Goal: Task Accomplishment & Management: Manage account settings

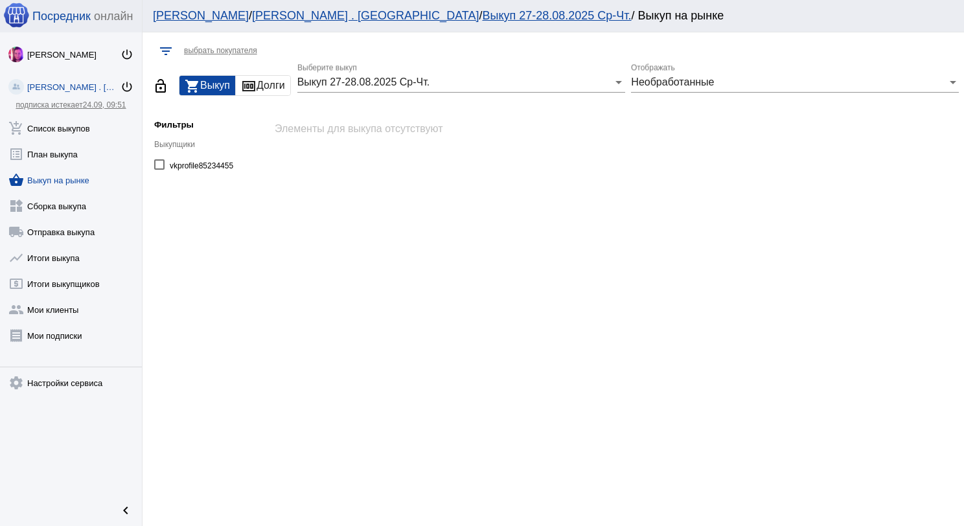
click at [67, 171] on link "shopping_basket Выкуп на рынке" at bounding box center [71, 178] width 142 height 26
click at [62, 127] on link "add_shopping_cart Список выкупов" at bounding box center [71, 126] width 142 height 26
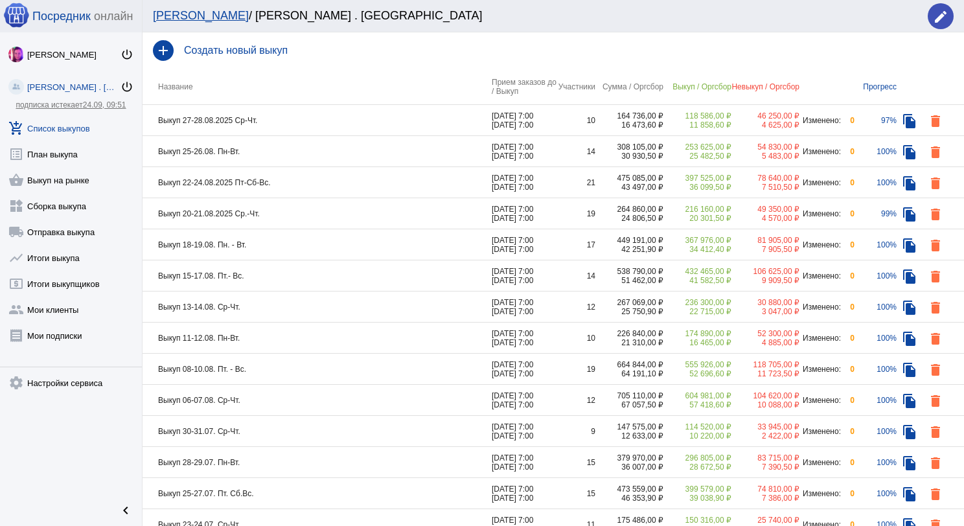
click at [325, 123] on td "Выкуп 27-28.08.2025 Ср-Чт." at bounding box center [317, 120] width 349 height 31
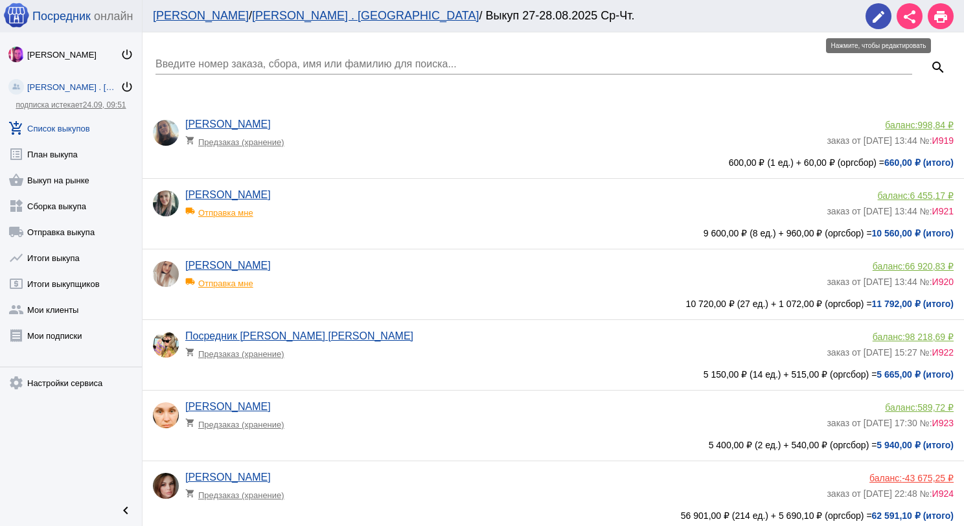
click at [877, 18] on mat-icon "edit" at bounding box center [879, 17] width 16 height 16
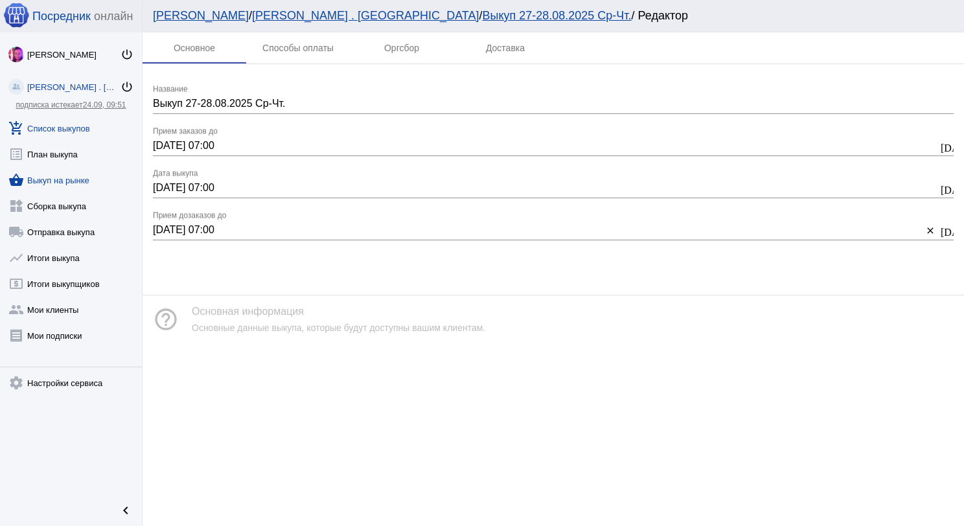
click at [60, 176] on link "shopping_basket Выкуп на рынке" at bounding box center [71, 178] width 142 height 26
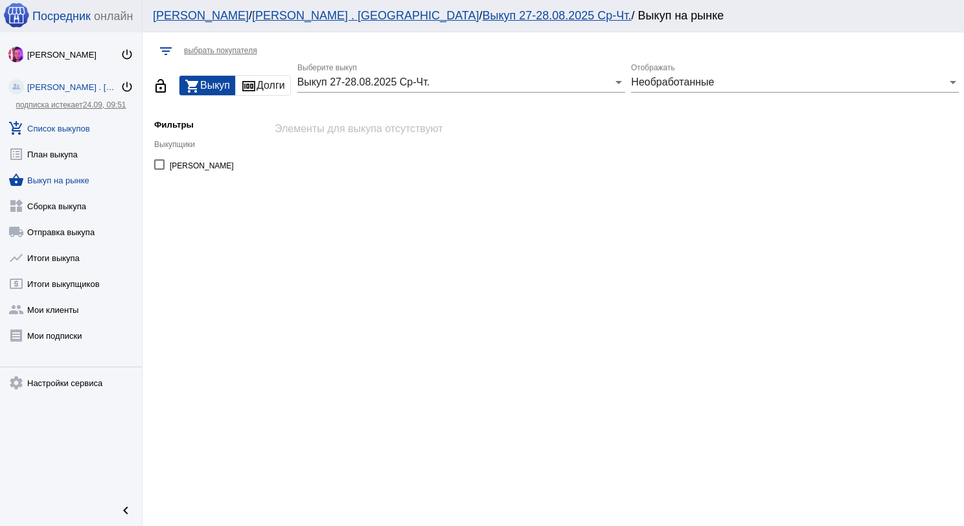
click at [78, 128] on link "add_shopping_cart Список выкупов" at bounding box center [71, 126] width 142 height 26
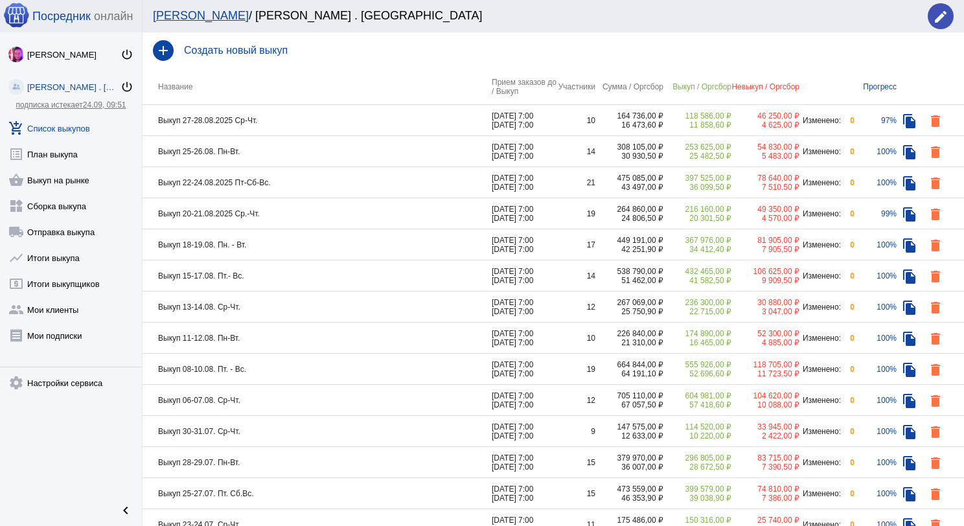
click at [284, 124] on td "Выкуп 27-28.08.2025 Ср-Чт." at bounding box center [317, 120] width 349 height 31
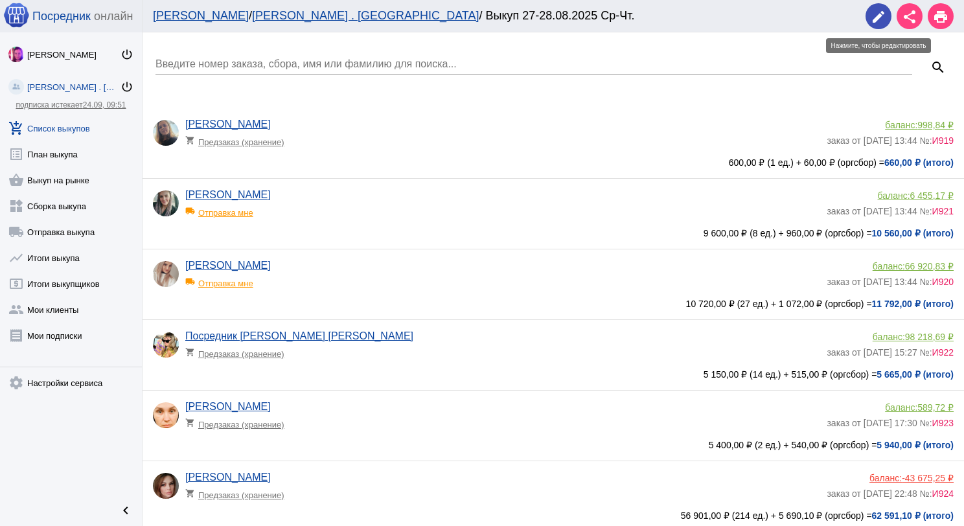
click at [877, 18] on mat-icon "edit" at bounding box center [879, 17] width 16 height 16
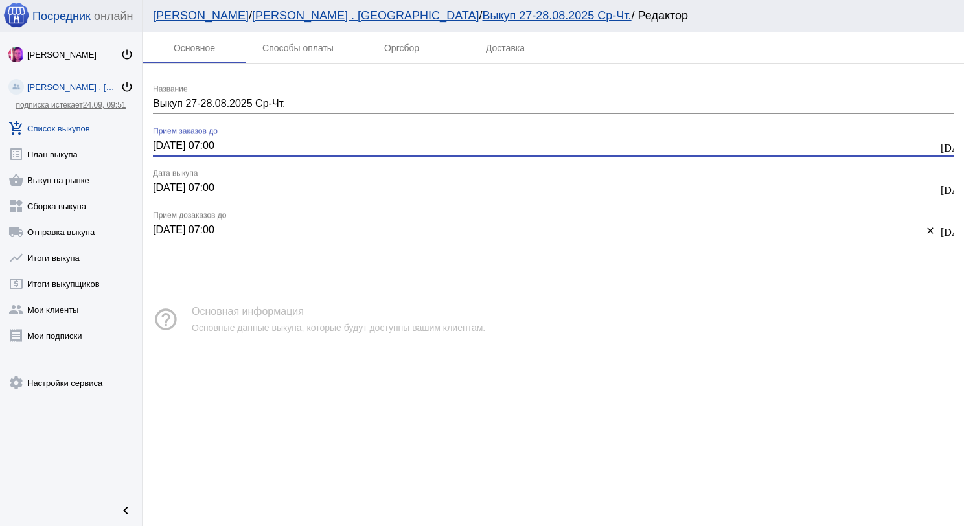
click at [164, 148] on input "[DATE] 07:00" at bounding box center [545, 146] width 785 height 12
type input "[DATE] 07:00"
click at [163, 190] on input "[DATE] 07:00" at bounding box center [545, 188] width 785 height 12
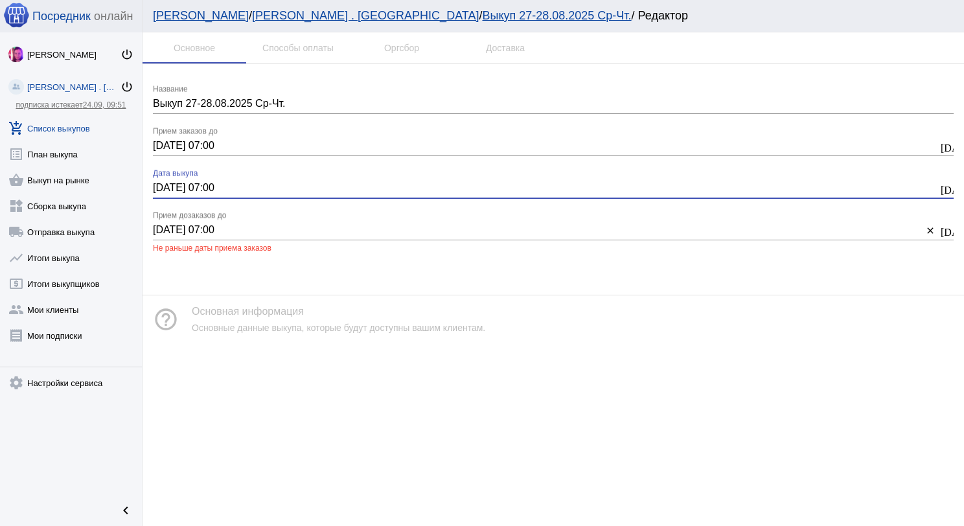
type input "[DATE] 07:00"
click at [165, 229] on input "[DATE] 07:00" at bounding box center [538, 230] width 770 height 12
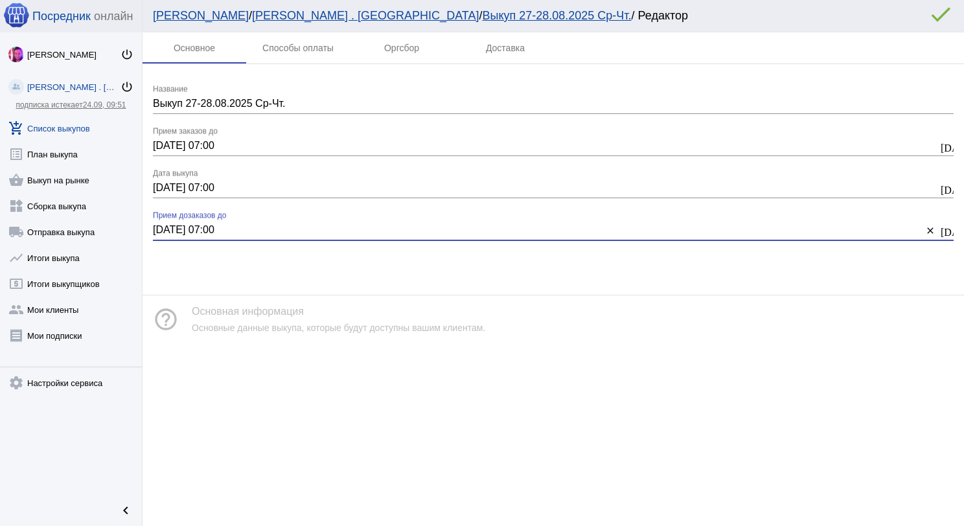
type input "[DATE] 07:00"
click at [938, 21] on mat-icon "error_outline" at bounding box center [941, 14] width 26 height 26
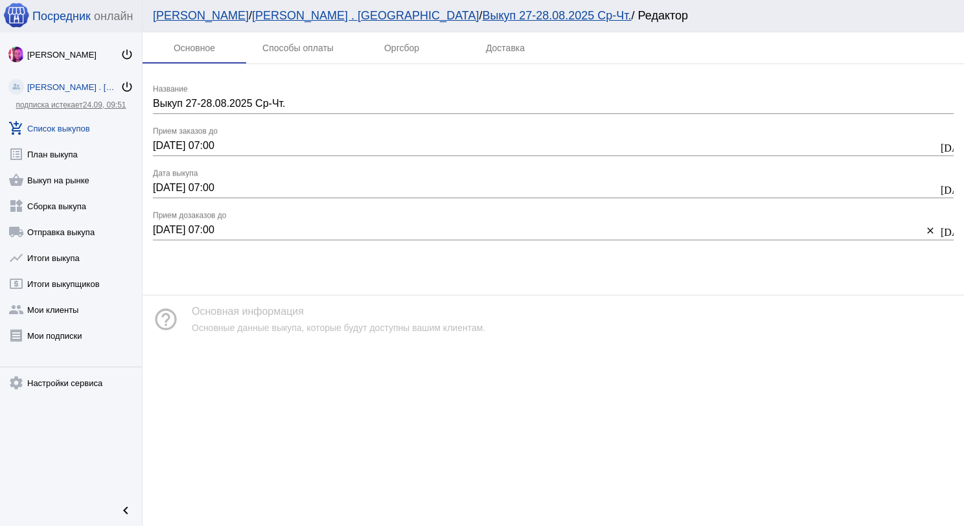
click at [944, 14] on div "[PERSON_NAME] / [PERSON_NAME] . [GEOGRAPHIC_DATA] / Выкуп 27-28.08.2025 Ср-Чт. …" at bounding box center [553, 16] width 821 height 32
click at [80, 127] on link "add_shopping_cart Список выкупов" at bounding box center [71, 126] width 142 height 26
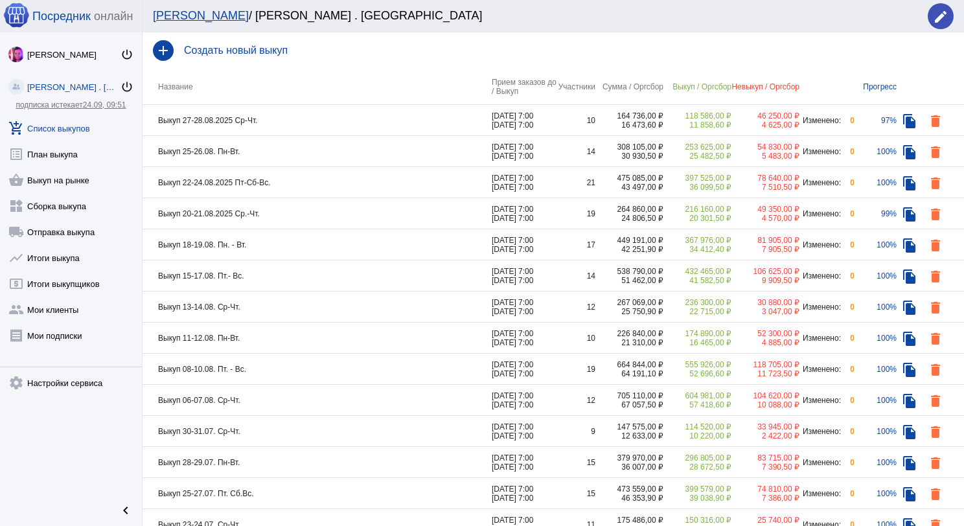
click at [304, 150] on td "Выкуп 25-26.08. Пн-Вт." at bounding box center [317, 151] width 349 height 31
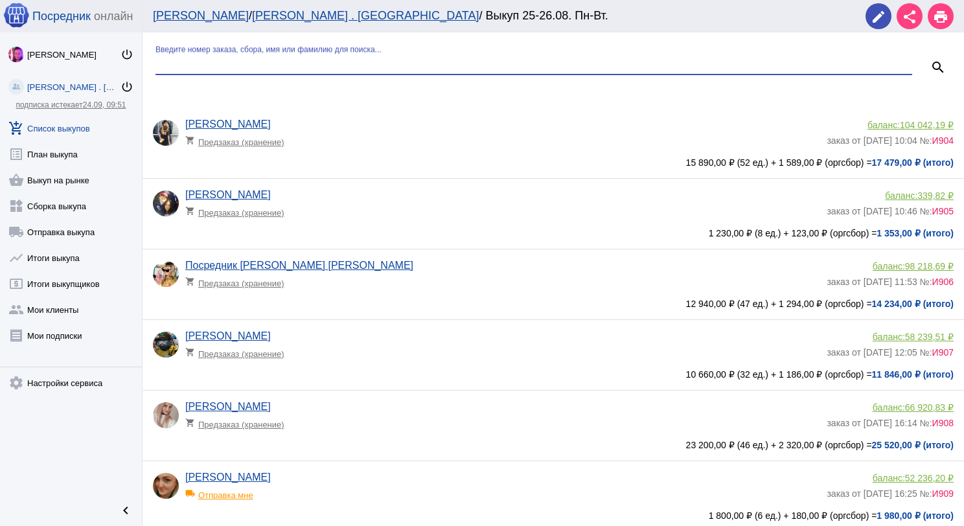
click at [293, 69] on input "Введите номер заказа, сбора, имя или фамилию для поиска..." at bounding box center [533, 64] width 757 height 12
type input "бит"
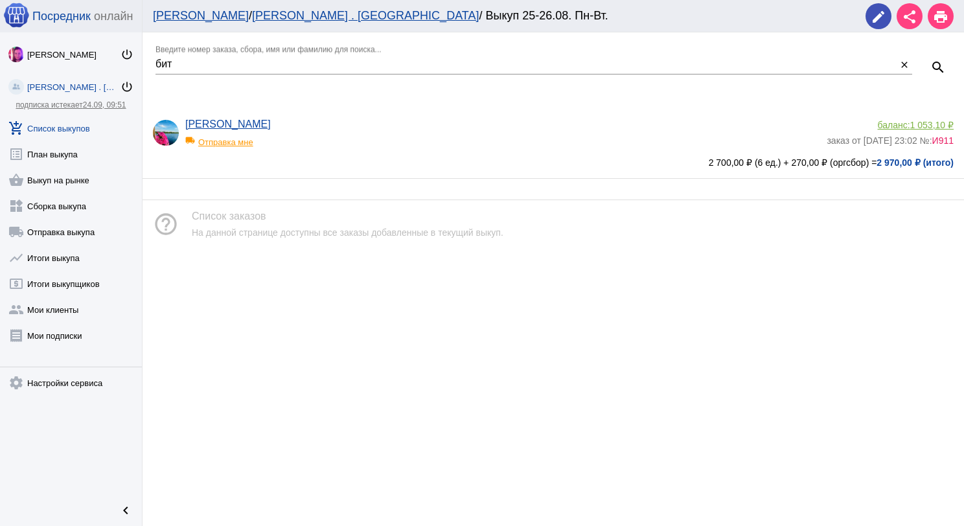
click at [925, 120] on span "1 053,10 ₽" at bounding box center [931, 125] width 43 height 10
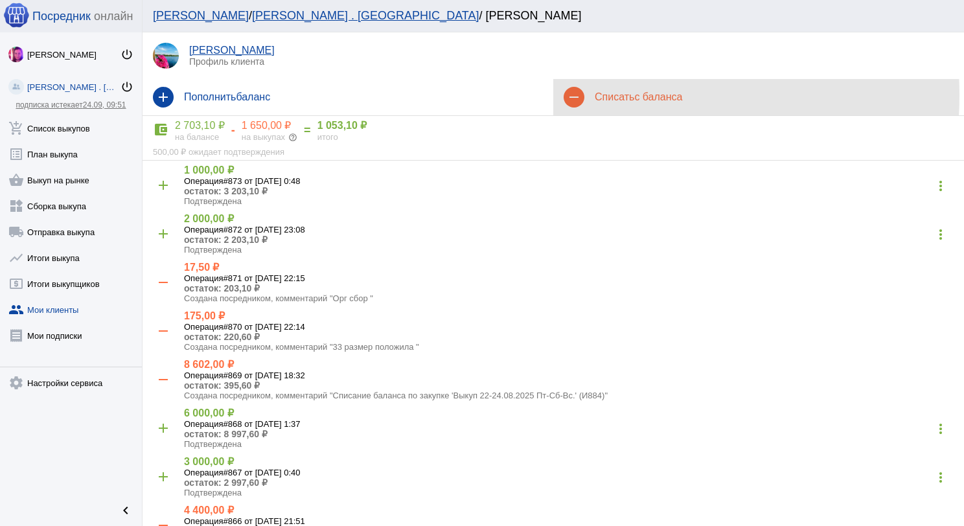
click at [605, 95] on h4 "Списать с баланса" at bounding box center [774, 97] width 359 height 12
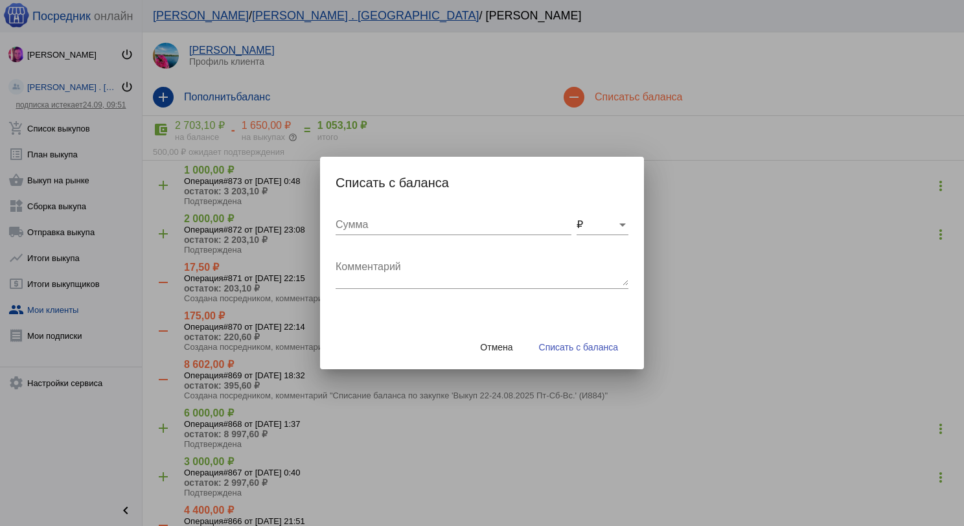
click at [428, 258] on div "Комментарий" at bounding box center [482, 268] width 293 height 41
type textarea "200 Авито + 120 бм + 50 грузчик, отправка выкупа [DATE]"
click at [409, 228] on input "Сумма" at bounding box center [454, 225] width 236 height 12
type input "370"
click at [592, 347] on span "Списать с баланса" at bounding box center [578, 347] width 79 height 10
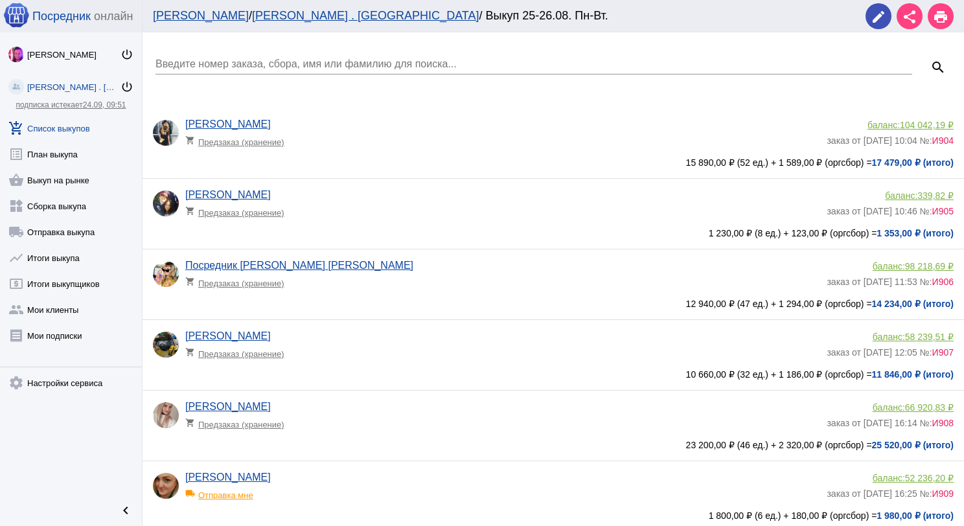
click at [203, 56] on div "Введите номер заказа, сбора, имя или фамилию для поиска..." at bounding box center [533, 59] width 757 height 29
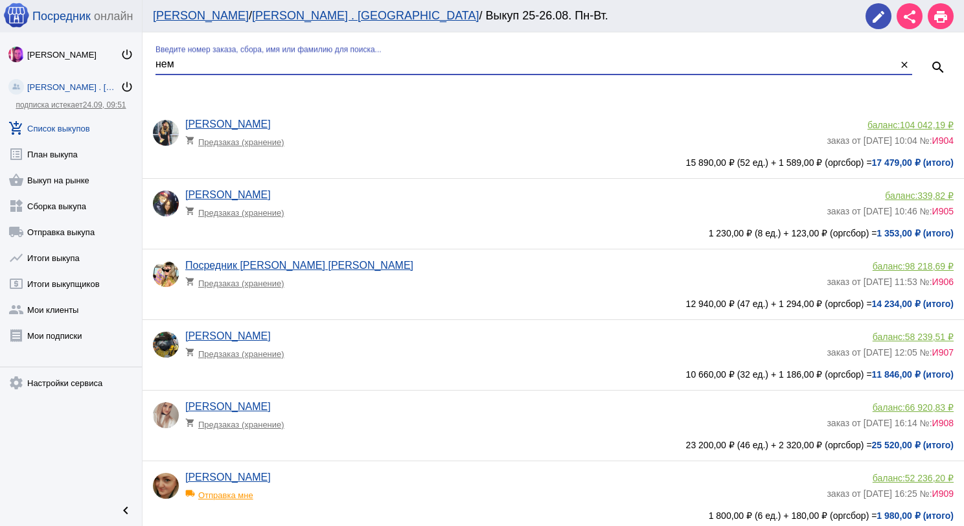
type input "нем"
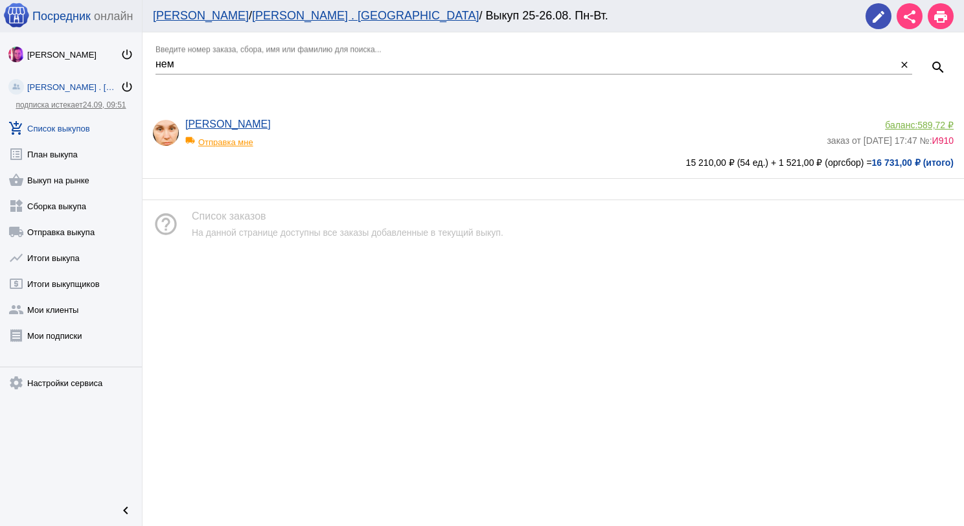
click at [925, 121] on span "589,72 ₽" at bounding box center [935, 125] width 36 height 10
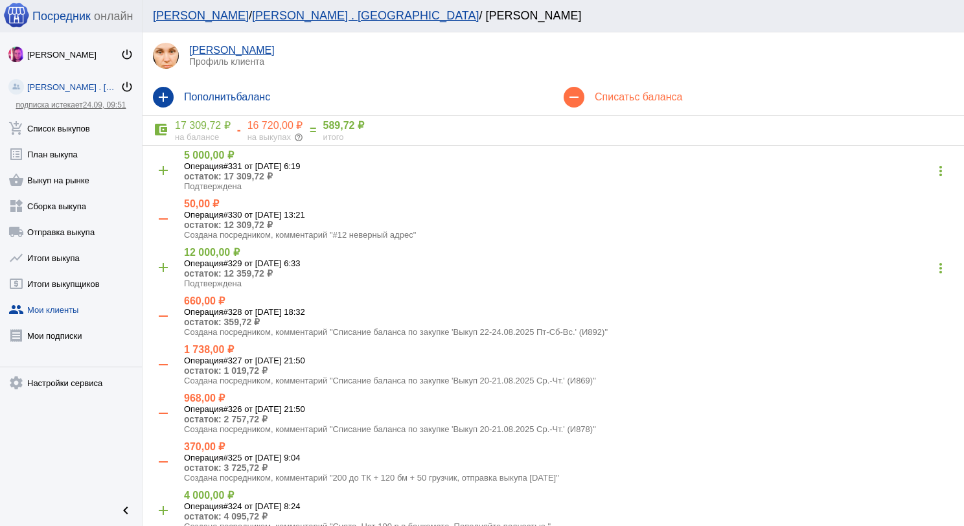
click at [621, 96] on h4 "Списать с баланса" at bounding box center [774, 97] width 359 height 12
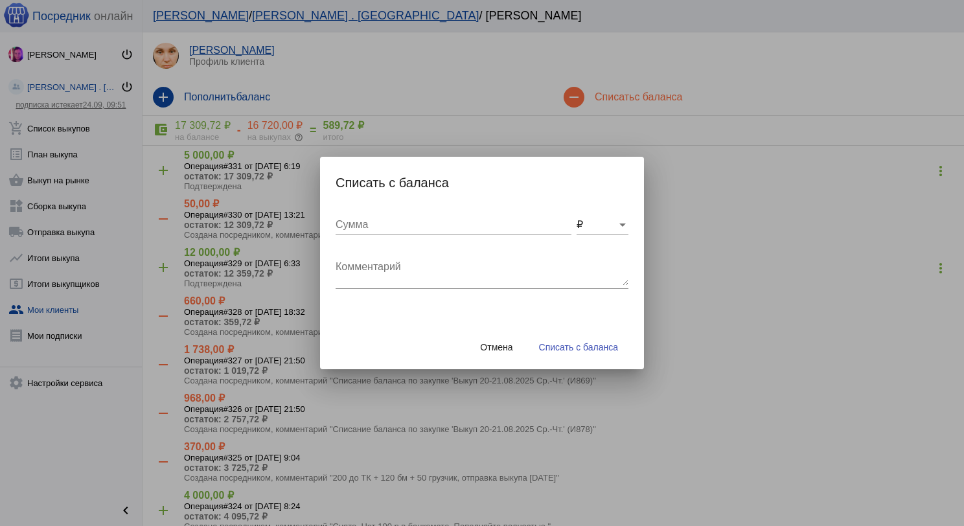
click at [426, 262] on textarea "Комментарий" at bounding box center [482, 273] width 293 height 26
type textarea "200 авито + 120 бм + 50 грузчик, отправка выкупа [DATE]"
click at [409, 225] on input "Сумма" at bounding box center [454, 225] width 236 height 12
type input "370"
click at [586, 347] on span "Списать с баланса" at bounding box center [578, 347] width 79 height 10
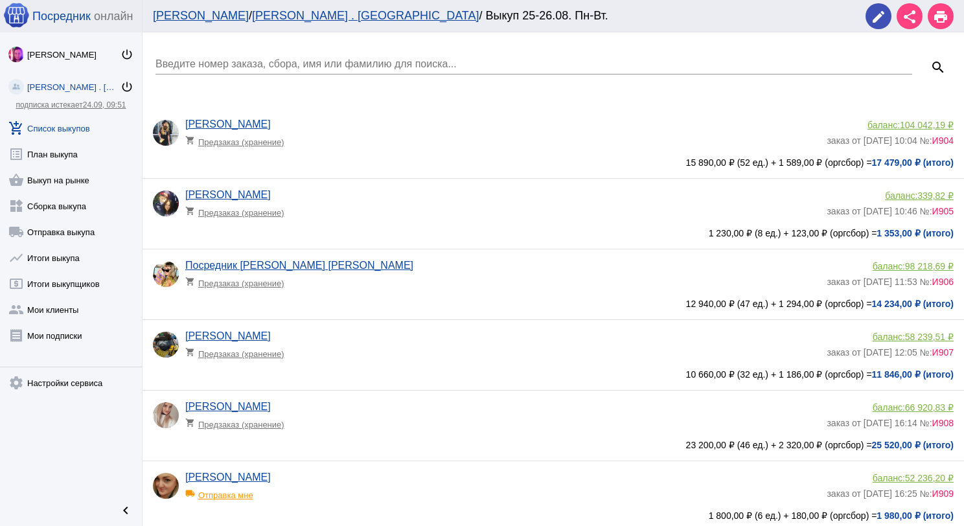
click at [257, 68] on input "Введите номер заказа, сбора, имя или фамилию для поиска..." at bounding box center [533, 64] width 757 height 12
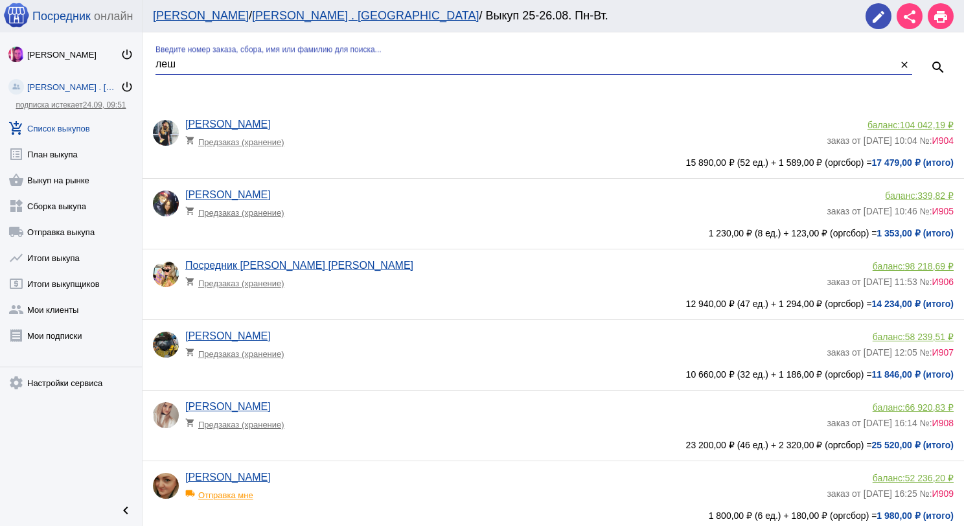
type input "леш"
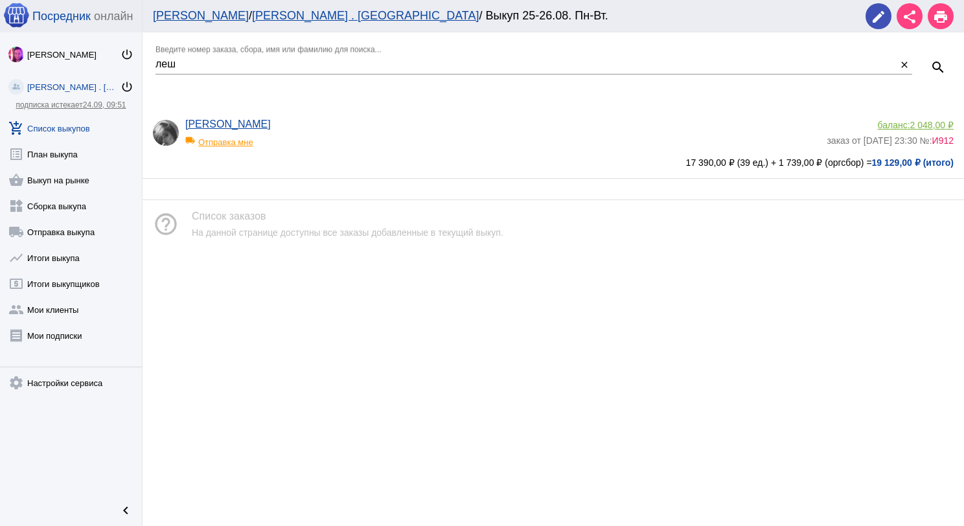
click at [931, 122] on span "2 048,00 ₽" at bounding box center [931, 125] width 43 height 10
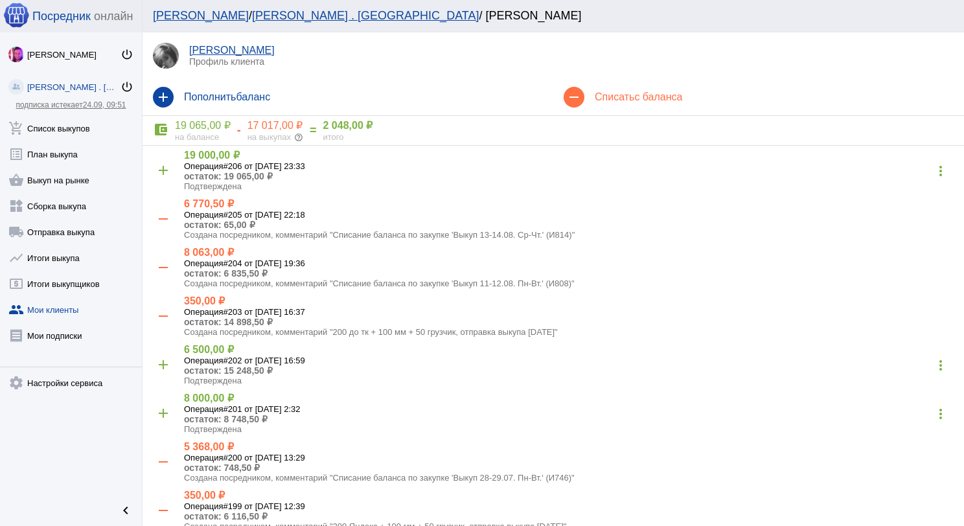
click at [618, 100] on h4 "Списать с баланса" at bounding box center [774, 97] width 359 height 12
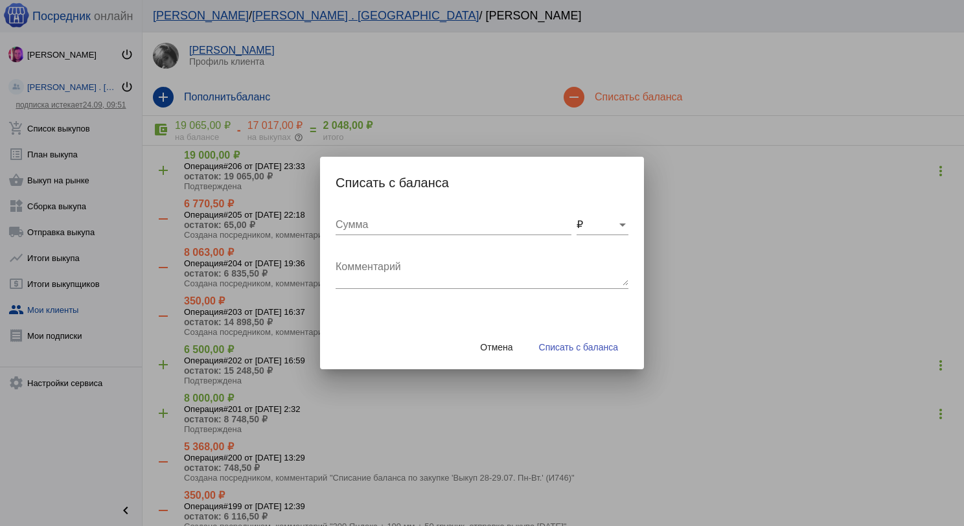
click at [503, 341] on button "Отмена" at bounding box center [496, 347] width 53 height 23
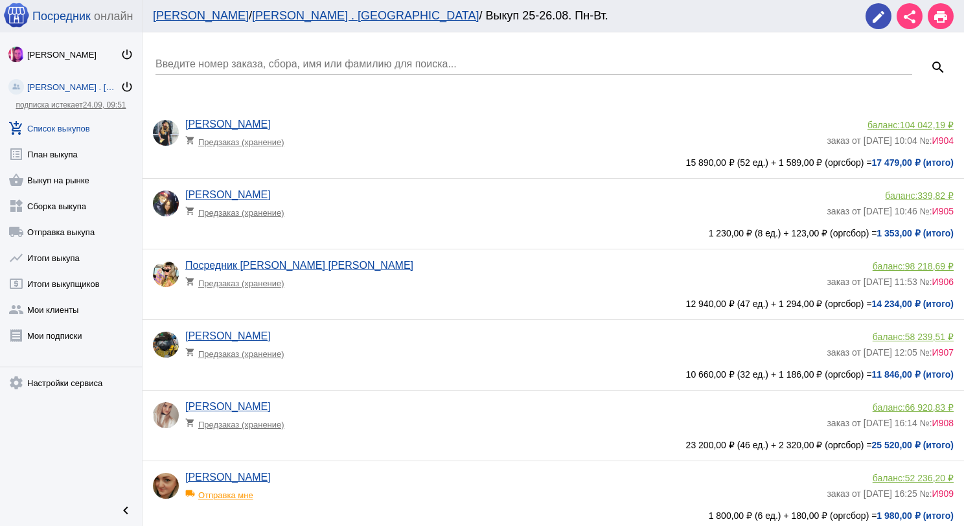
click at [267, 60] on input "Введите номер заказа, сбора, имя или фамилию для поиска..." at bounding box center [533, 64] width 757 height 12
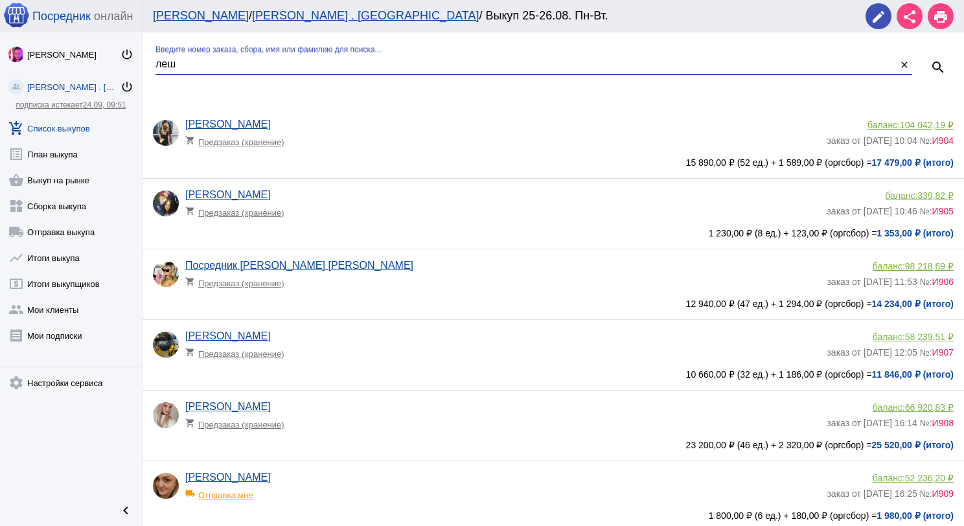
type input "леш"
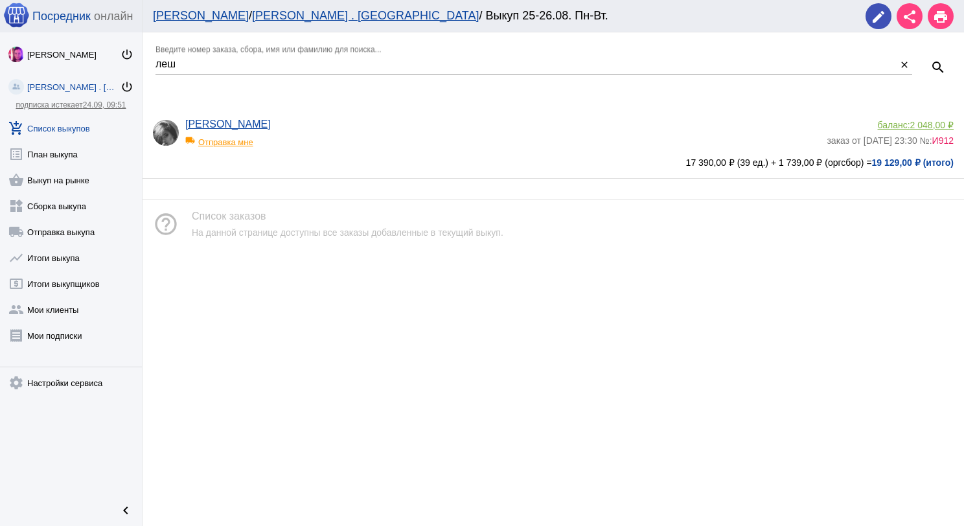
click at [213, 141] on div "local_shipping Отправка мне" at bounding box center [238, 138] width 107 height 17
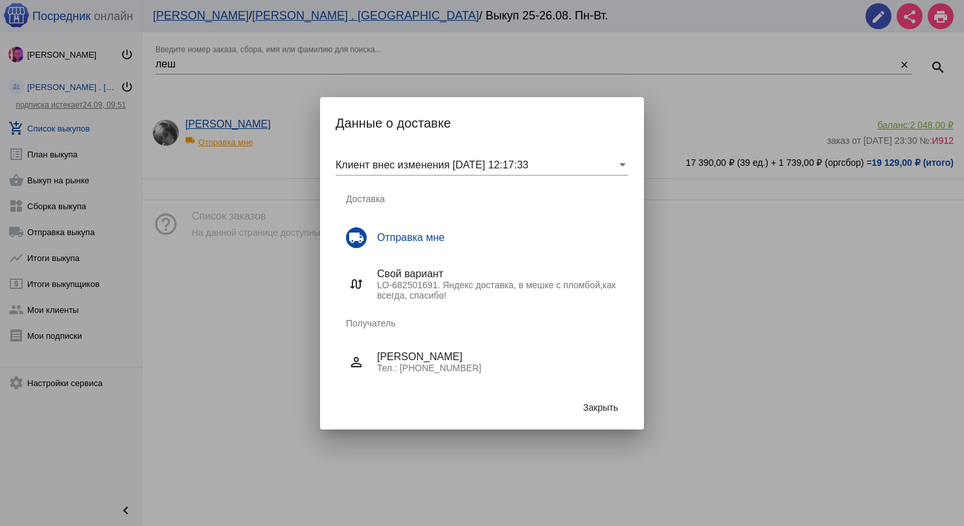
click at [605, 408] on span "Закрыть" at bounding box center [600, 407] width 35 height 10
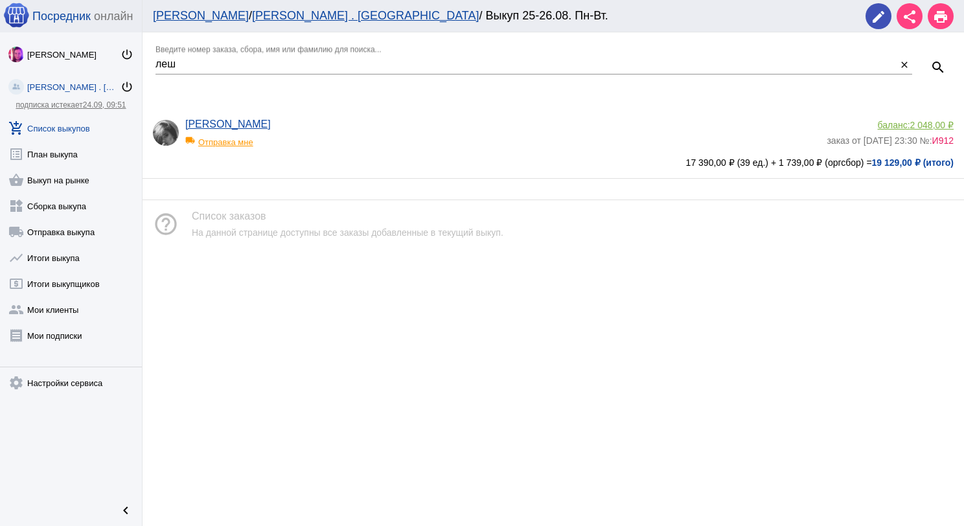
click at [928, 126] on span "2 048,00 ₽" at bounding box center [931, 125] width 43 height 10
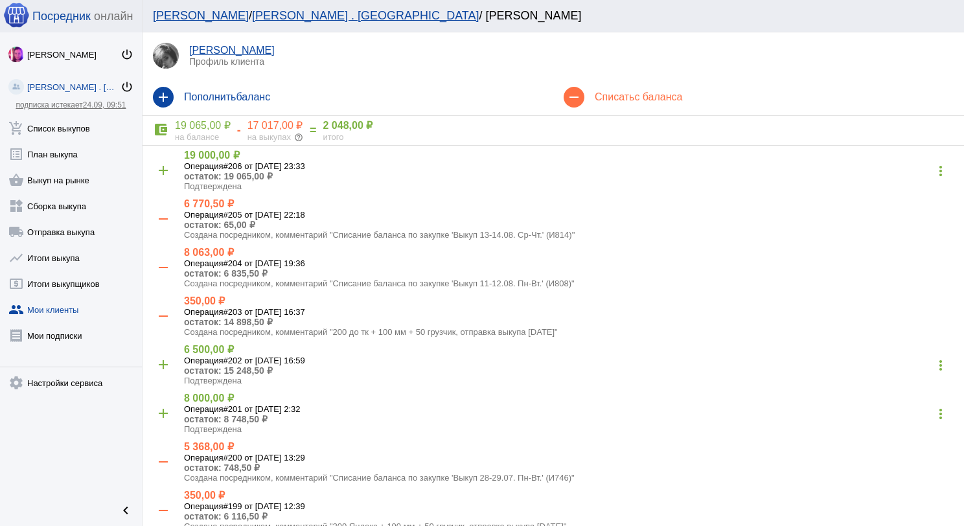
click at [614, 98] on h4 "Списать с баланса" at bounding box center [774, 97] width 359 height 12
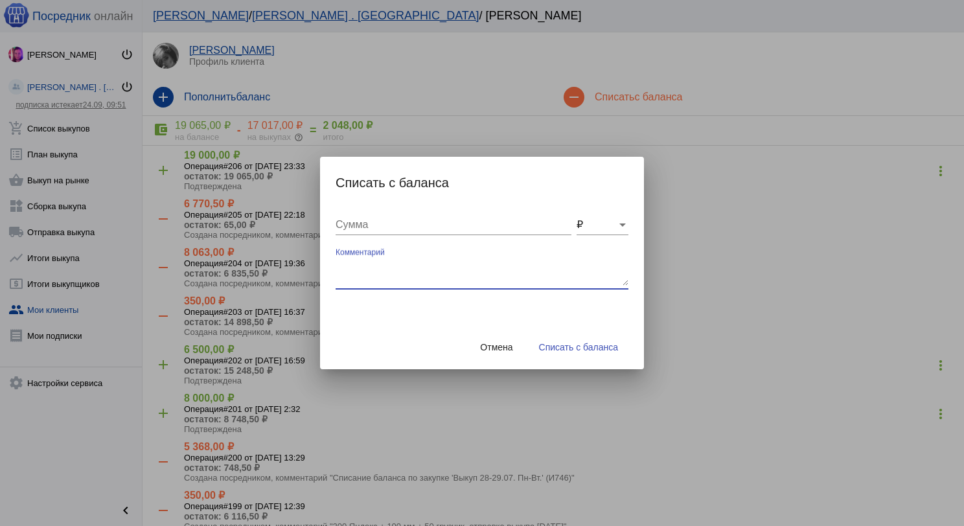
click at [359, 275] on textarea "Комментарий" at bounding box center [482, 273] width 293 height 26
type textarea "200 Яндекс + 120 бм + 50 грузчик, отправка выкупа [DATE]"
click at [365, 217] on div "Сумма" at bounding box center [454, 220] width 236 height 29
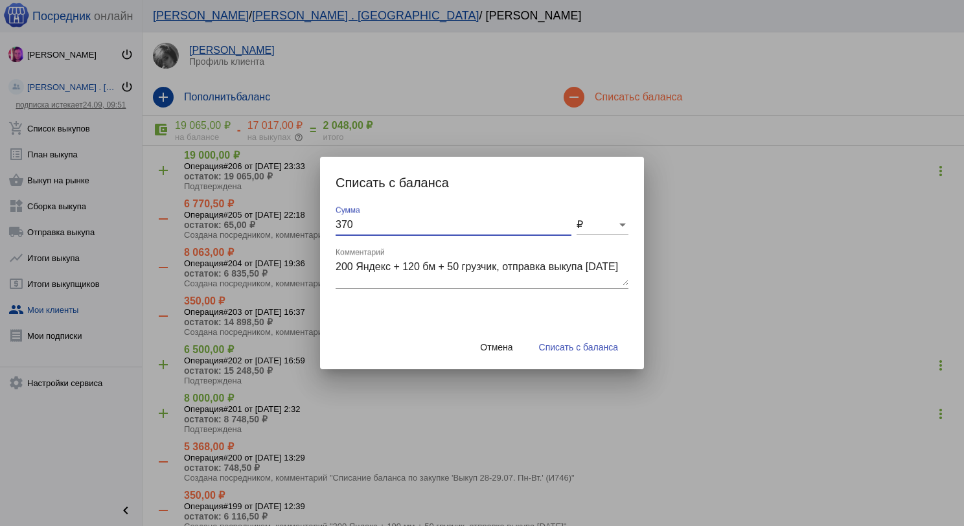
type input "370"
click at [578, 343] on span "Списать с баланса" at bounding box center [578, 347] width 79 height 10
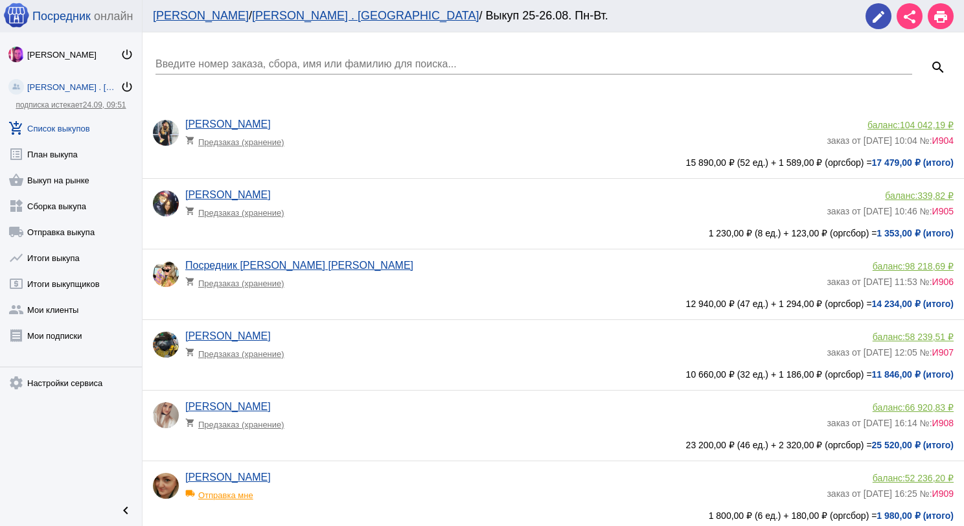
click at [227, 54] on div "Введите номер заказа, сбора, имя или фамилию для поиска..." at bounding box center [533, 59] width 757 height 29
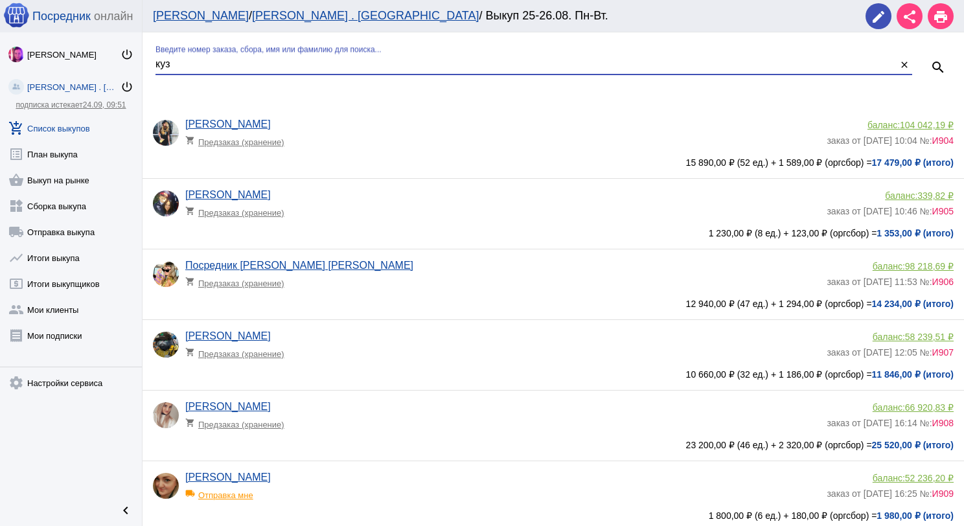
type input "куз"
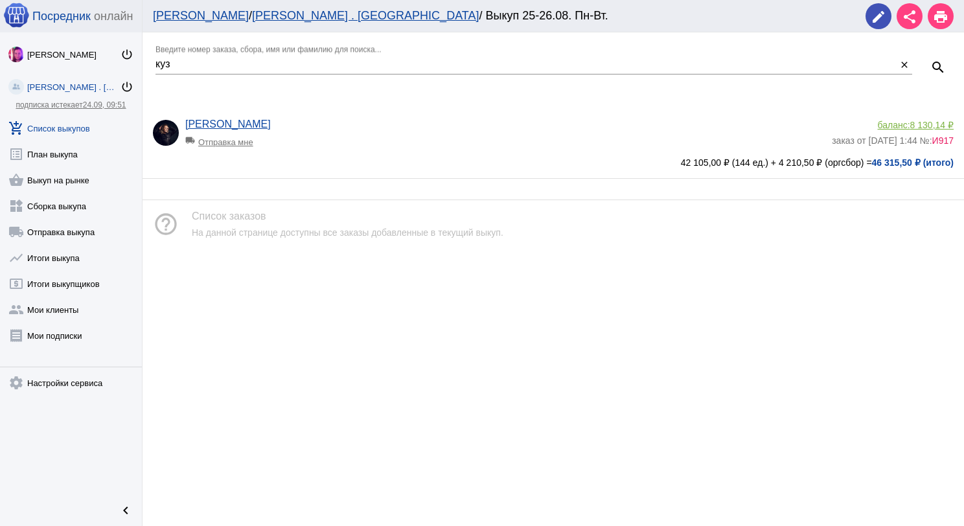
click at [919, 124] on span "8 130,14 ₽" at bounding box center [931, 125] width 43 height 10
